Goal: Task Accomplishment & Management: Manage account settings

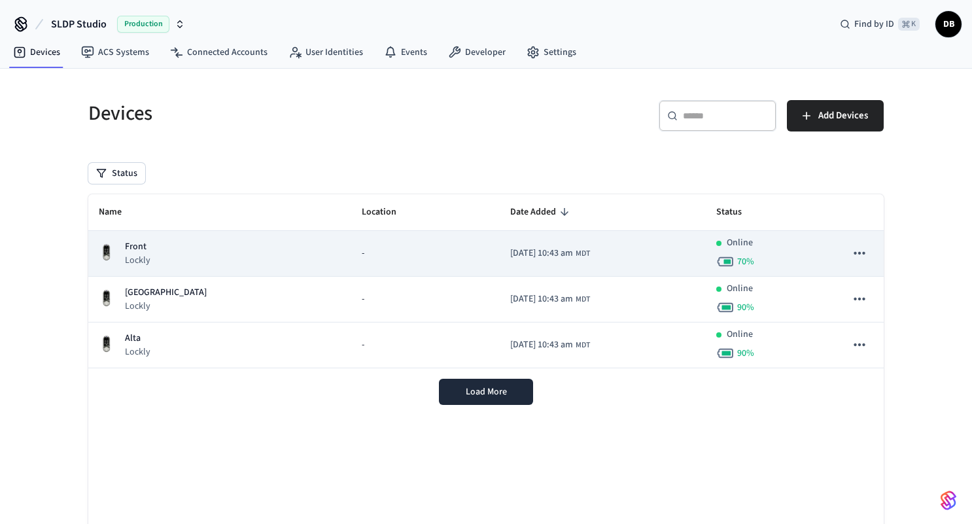
click at [166, 257] on div "Front Lockly" at bounding box center [220, 253] width 242 height 27
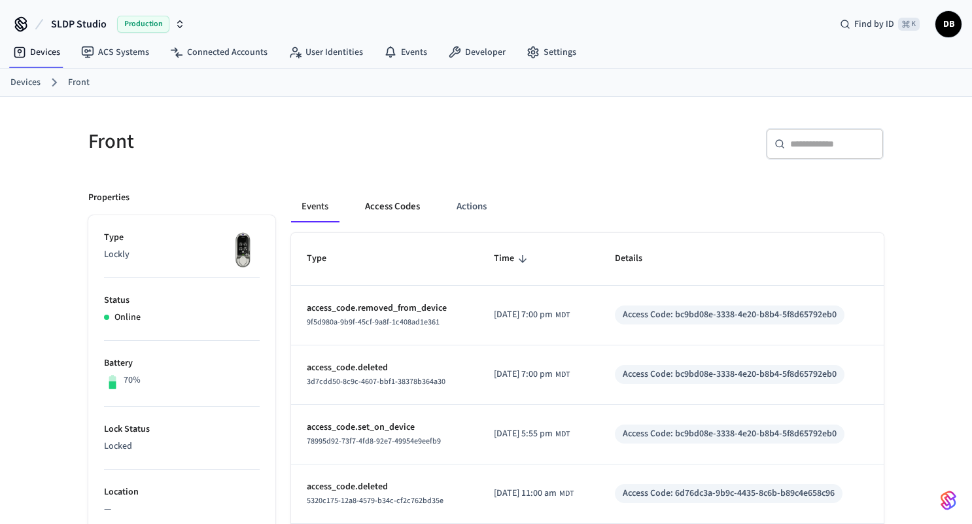
click at [398, 209] on button "Access Codes" at bounding box center [393, 206] width 76 height 31
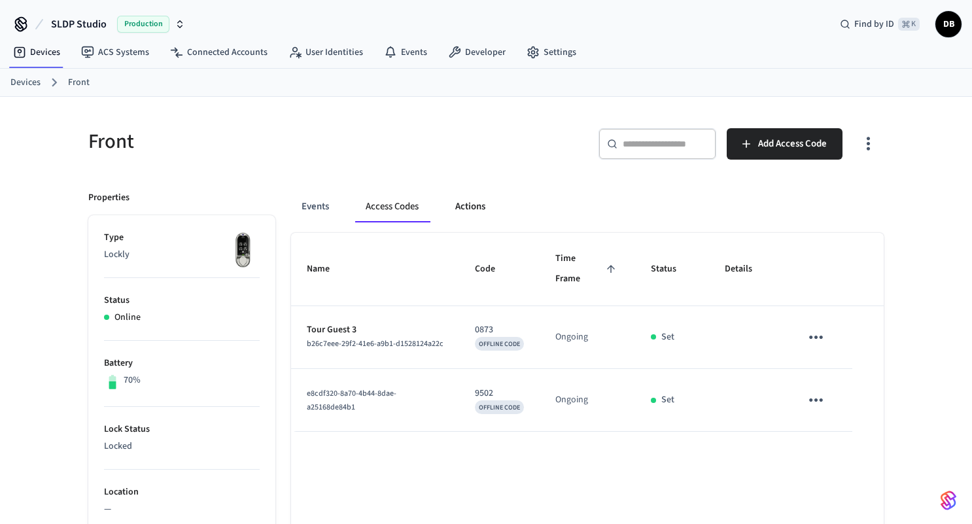
click at [479, 202] on button "Actions" at bounding box center [470, 206] width 51 height 31
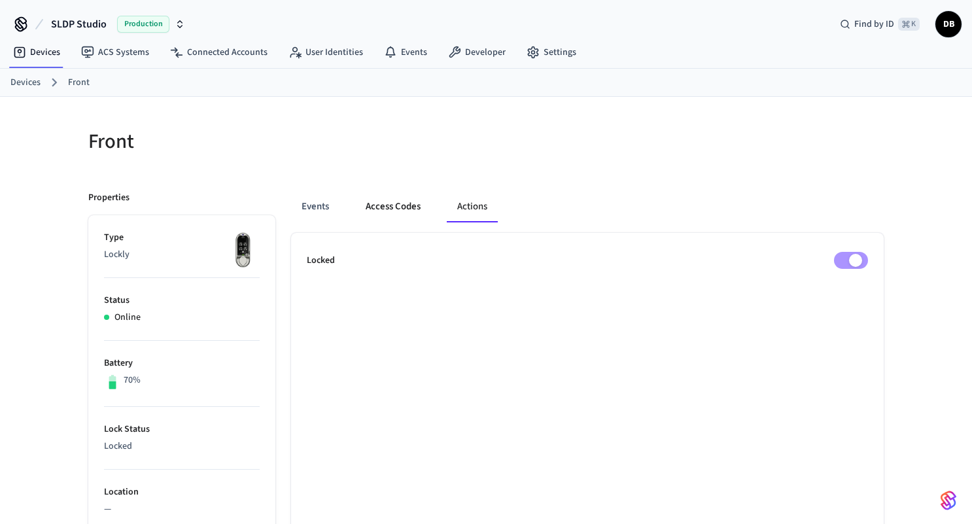
click at [411, 212] on button "Access Codes" at bounding box center [393, 206] width 76 height 31
